Goal: Transaction & Acquisition: Download file/media

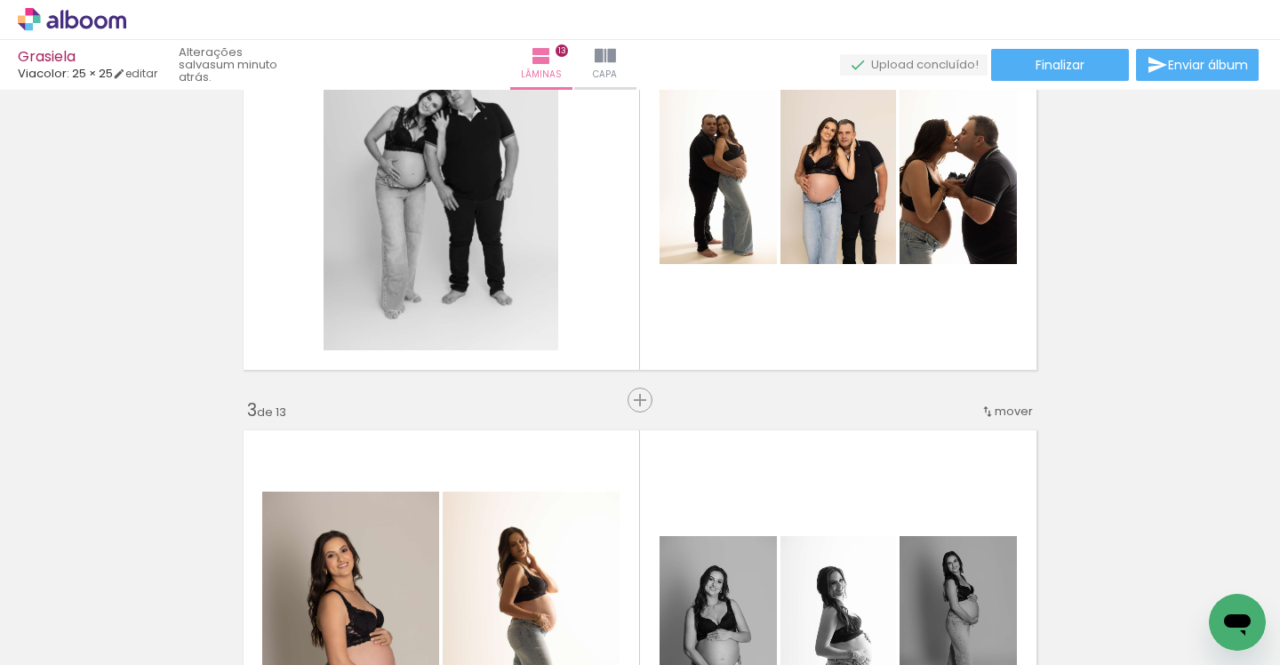
scroll to position [624, 0]
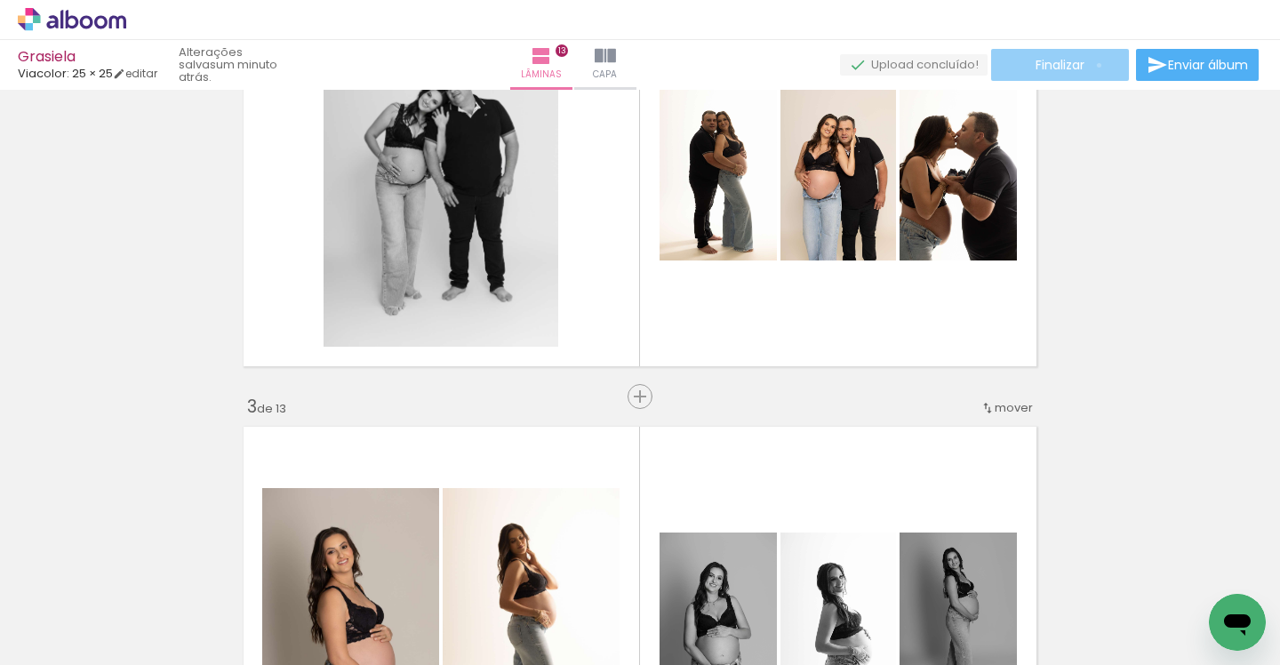
click at [1092, 65] on paper-button "Finalizar" at bounding box center [1060, 65] width 138 height 32
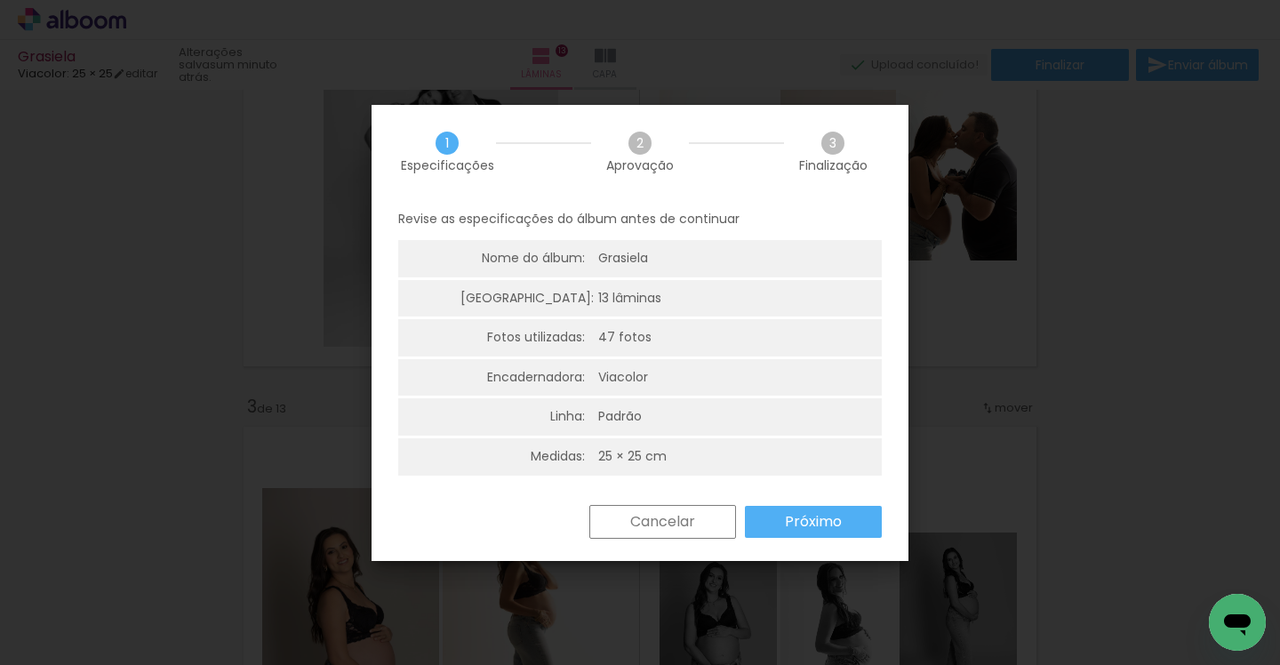
click at [0, 0] on slot "Cancelar" at bounding box center [0, 0] width 0 height 0
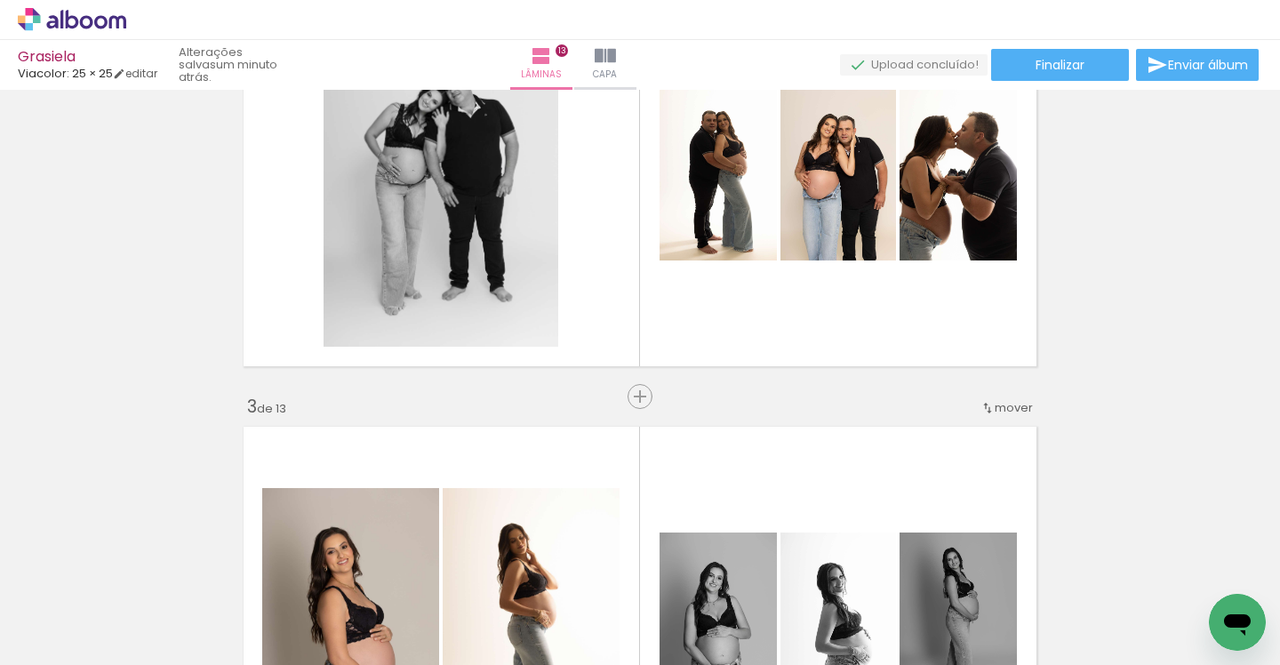
click at [84, 610] on input "Todas as fotos" at bounding box center [50, 610] width 68 height 15
click at [0, 0] on slot "Não utilizadas" at bounding box center [0, 0] width 0 height 0
type input "Não utilizadas"
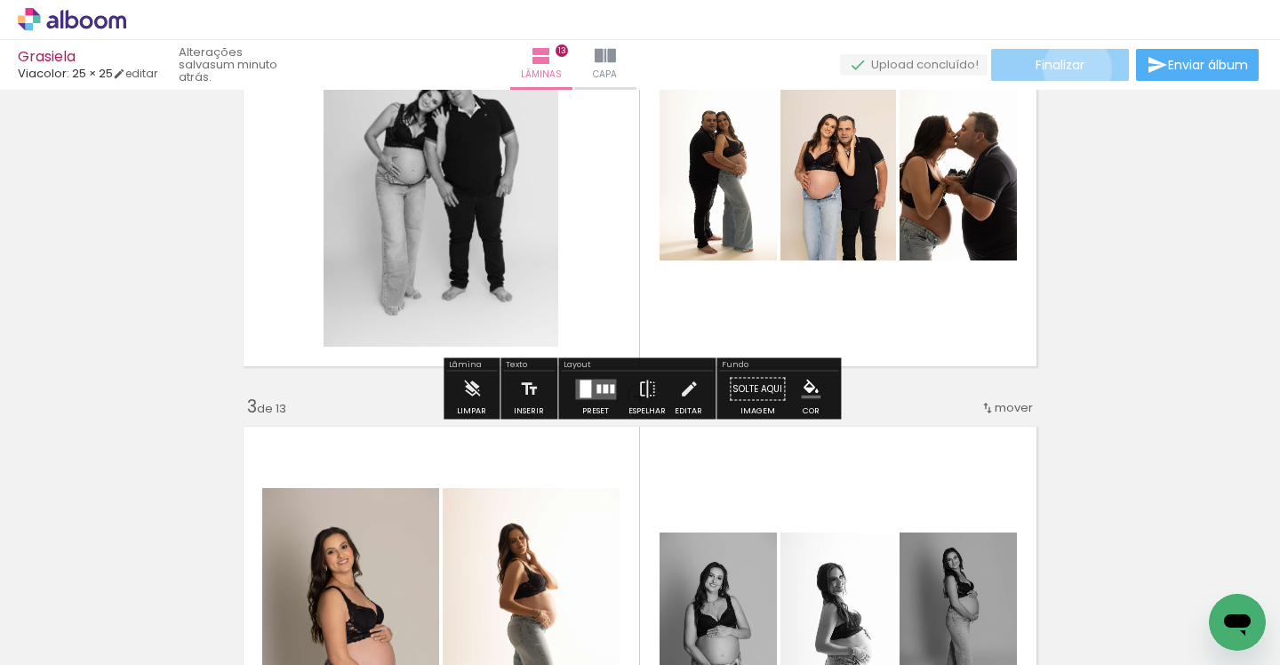
click at [1071, 68] on span "Finalizar" at bounding box center [1059, 65] width 49 height 12
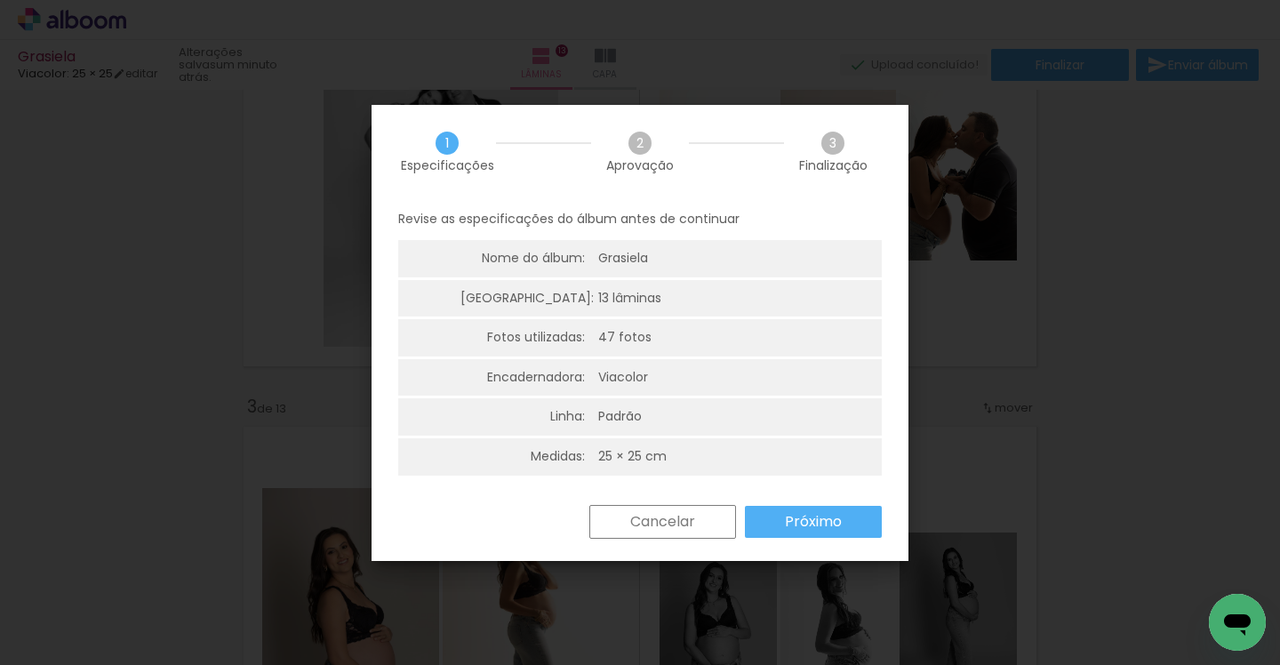
click at [775, 513] on paper-button "Próximo" at bounding box center [813, 522] width 137 height 32
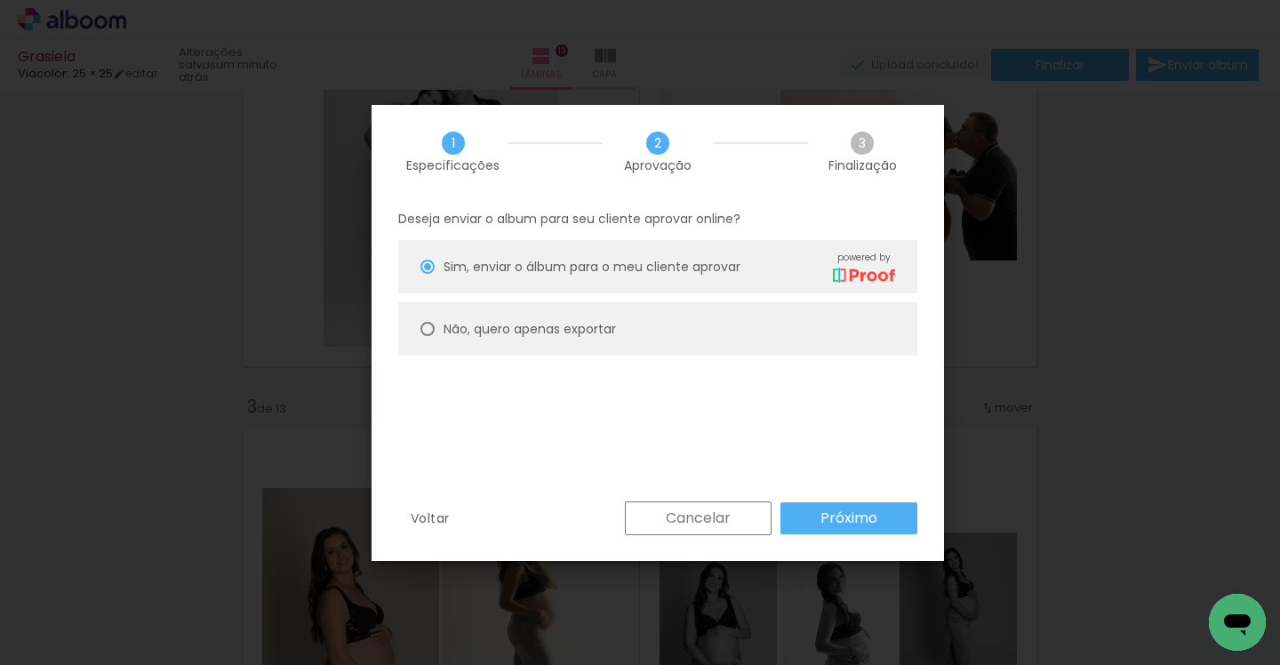
click at [435, 331] on paper-radio-button "Não, quero apenas exportar" at bounding box center [657, 328] width 519 height 53
type paper-radio-button "on"
click at [0, 0] on slot "Próximo" at bounding box center [0, 0] width 0 height 0
type input "Alta, 300 DPI"
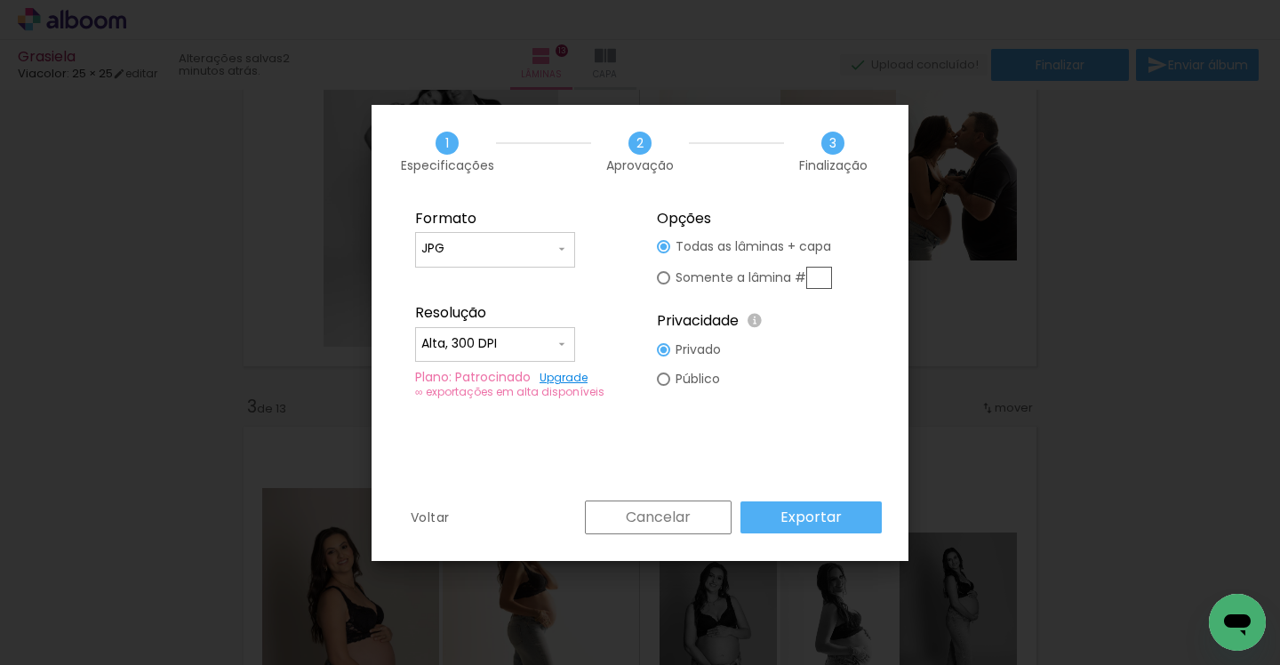
click at [0, 0] on slot "Exportar" at bounding box center [0, 0] width 0 height 0
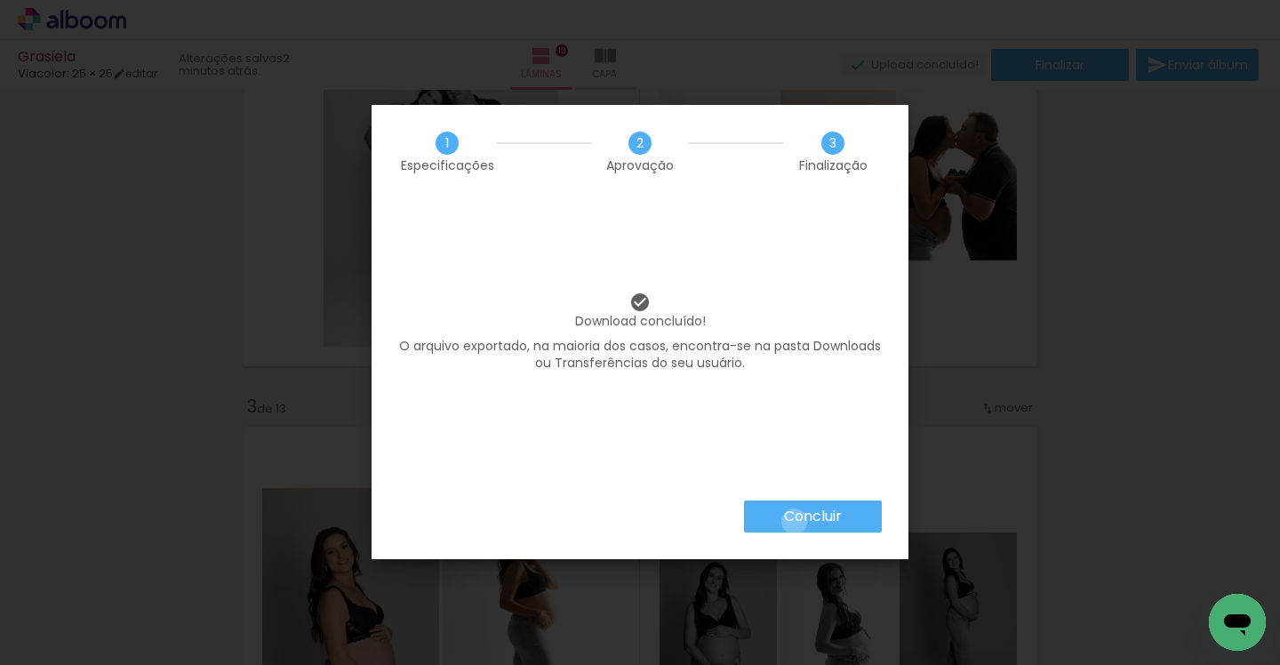
click at [0, 0] on slot "Concluir" at bounding box center [0, 0] width 0 height 0
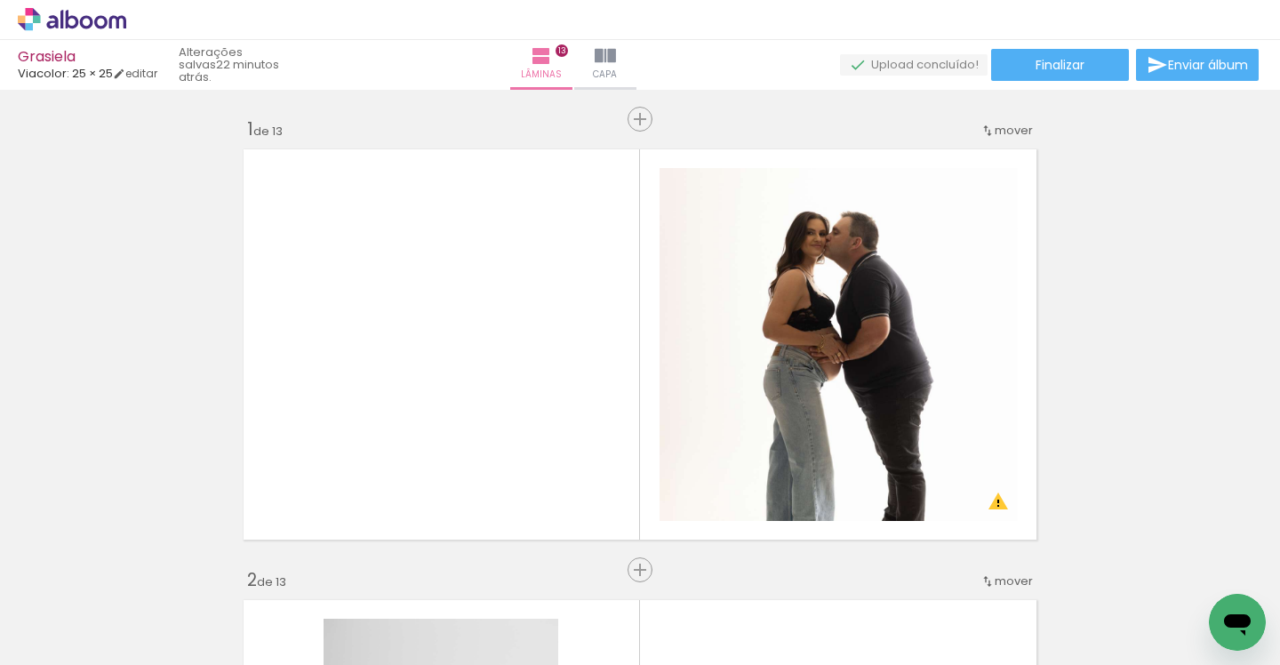
scroll to position [939, 0]
